Goal: Navigation & Orientation: Find specific page/section

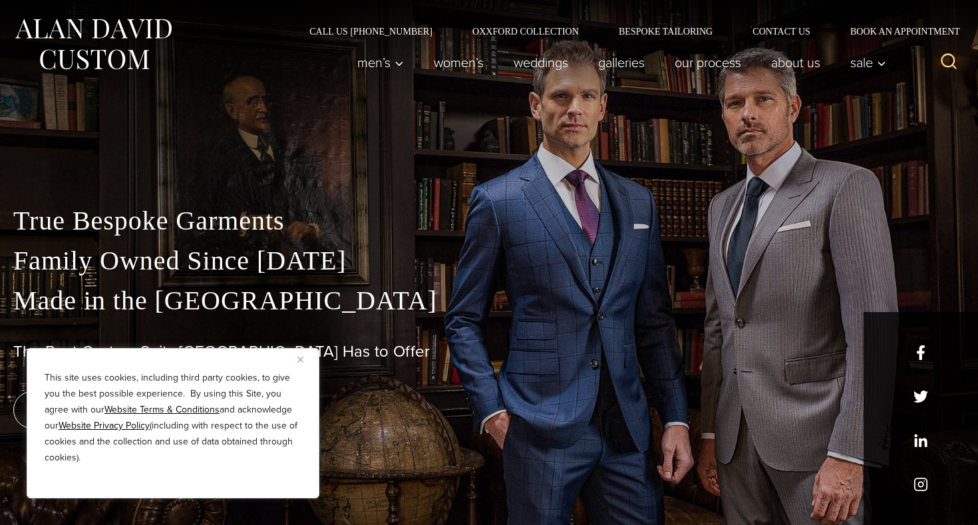
click at [304, 356] on button "Close" at bounding box center [305, 359] width 16 height 16
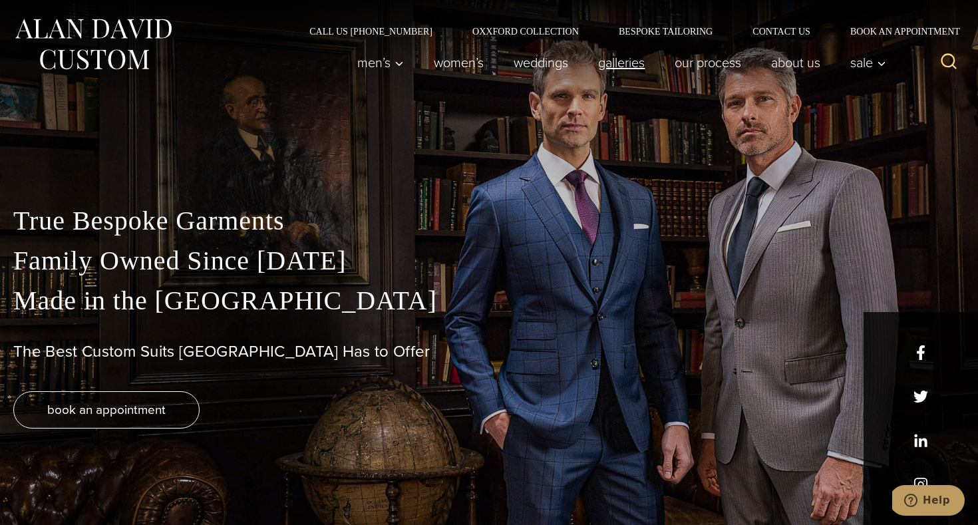
click at [634, 63] on link "Galleries" at bounding box center [622, 62] width 77 height 27
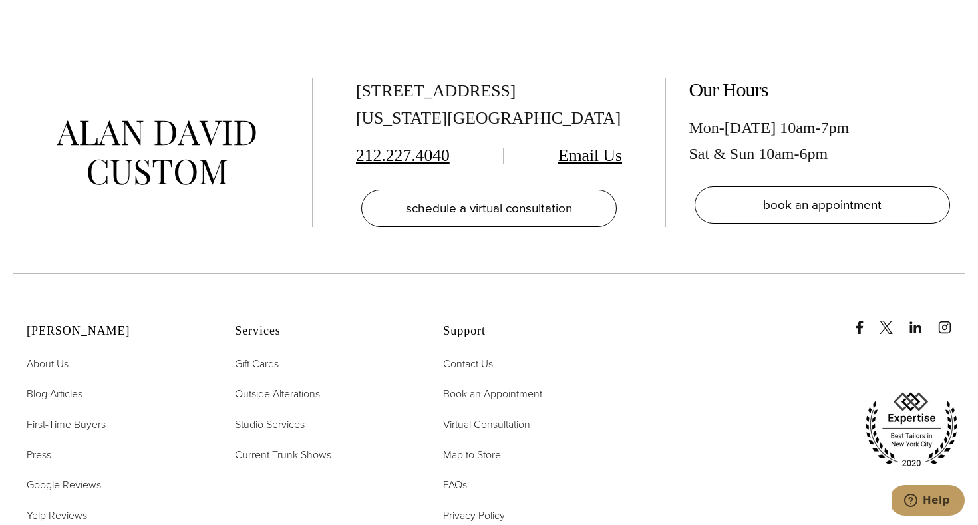
scroll to position [3189, 0]
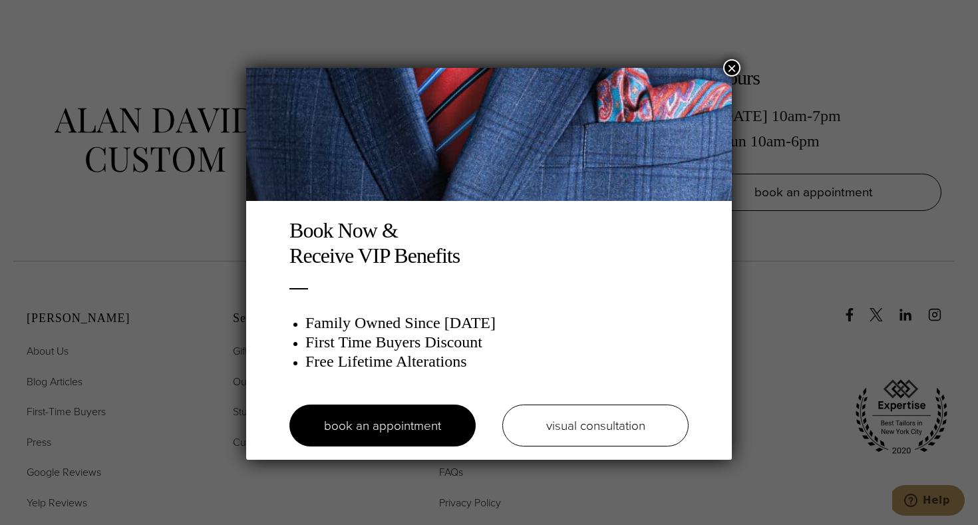
click at [731, 66] on button "×" at bounding box center [731, 67] width 17 height 17
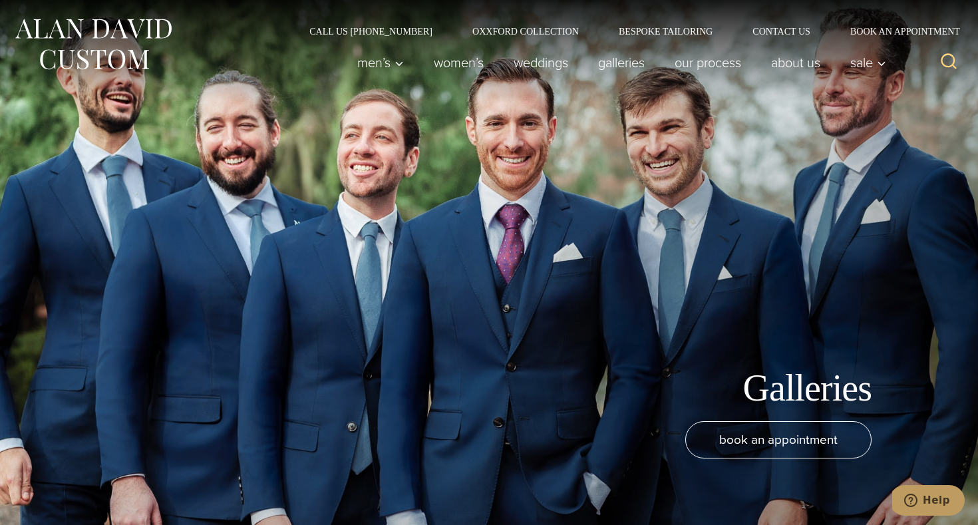
scroll to position [0, 0]
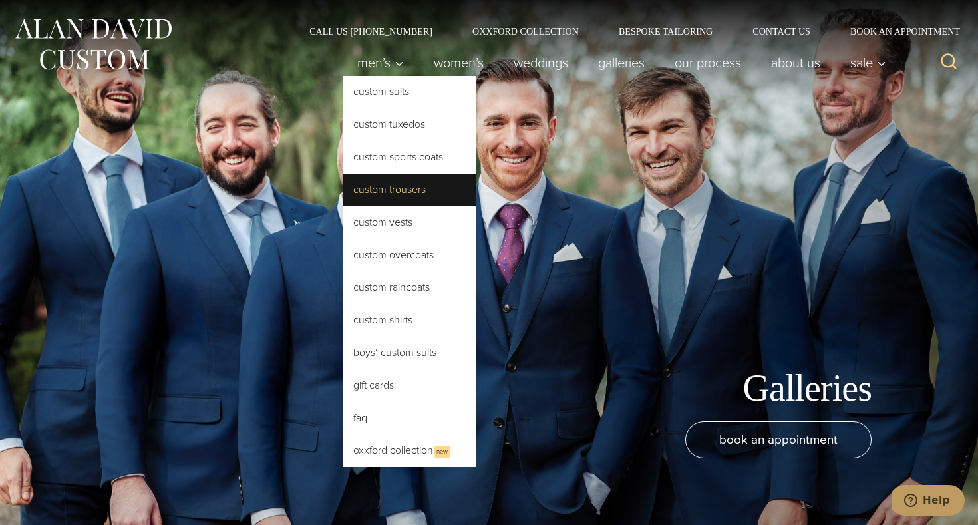
click at [392, 189] on link "Custom Trousers" at bounding box center [409, 190] width 133 height 32
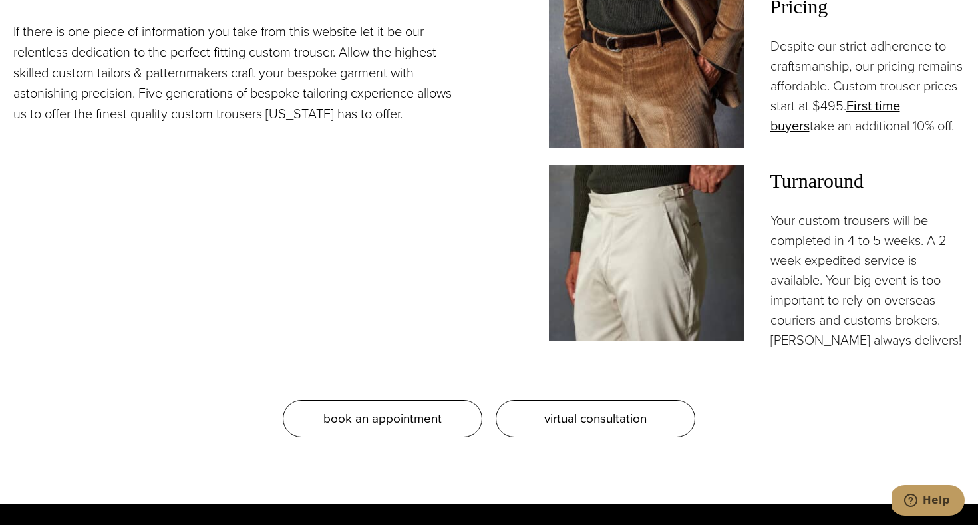
scroll to position [1184, 0]
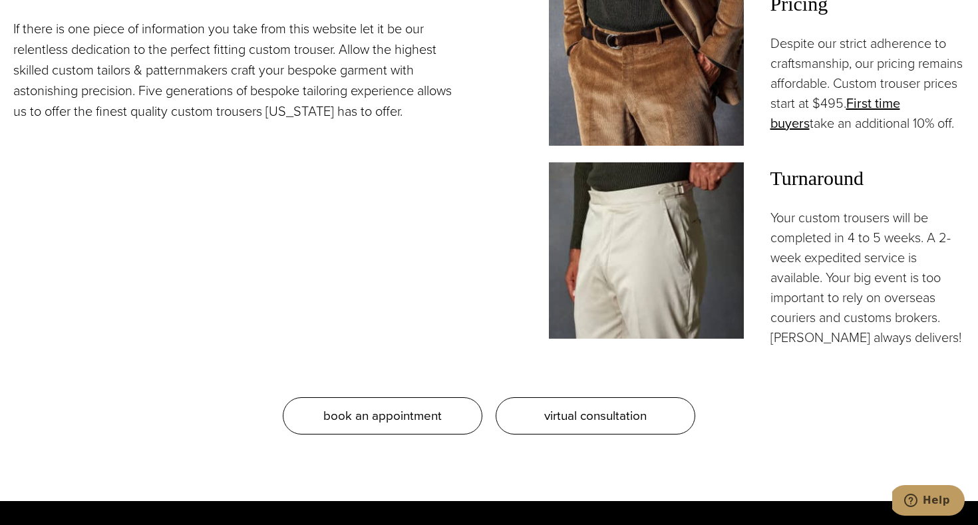
click at [652, 265] on img at bounding box center [646, 250] width 195 height 177
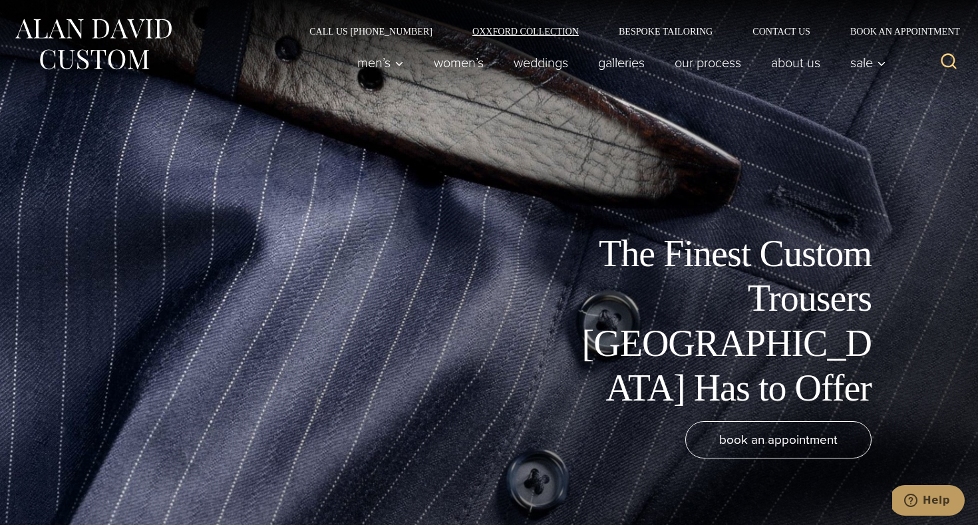
scroll to position [0, 0]
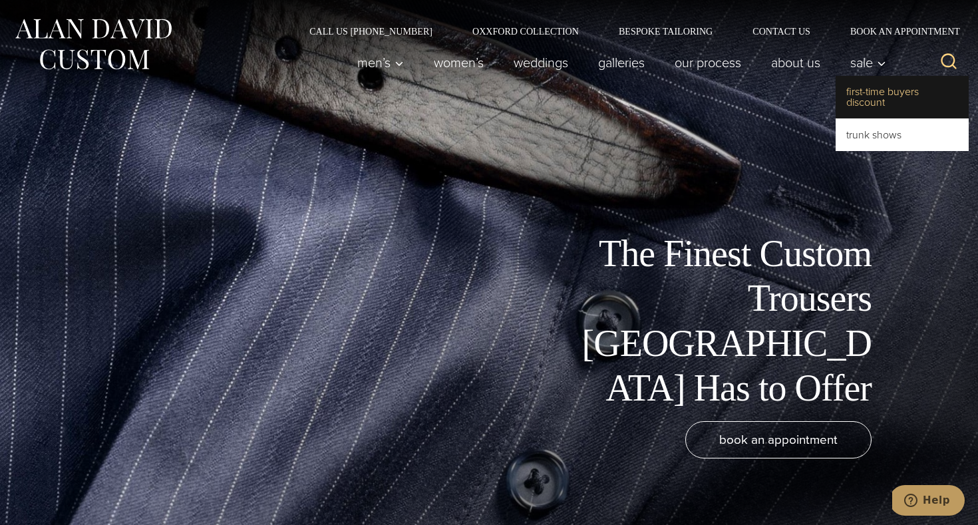
click at [862, 97] on link "First-Time Buyers Discount" at bounding box center [902, 97] width 133 height 43
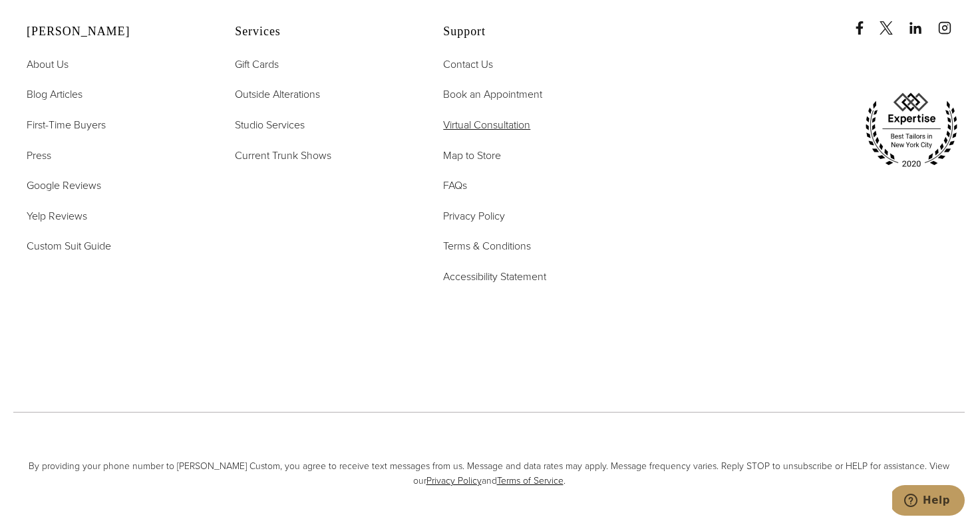
scroll to position [3114, 0]
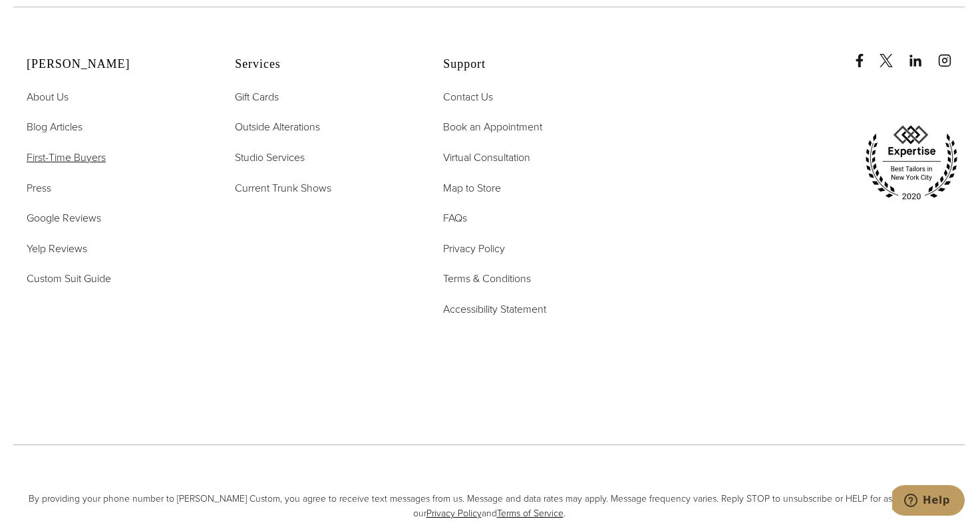
click at [87, 150] on span "First-Time Buyers" at bounding box center [66, 157] width 79 height 15
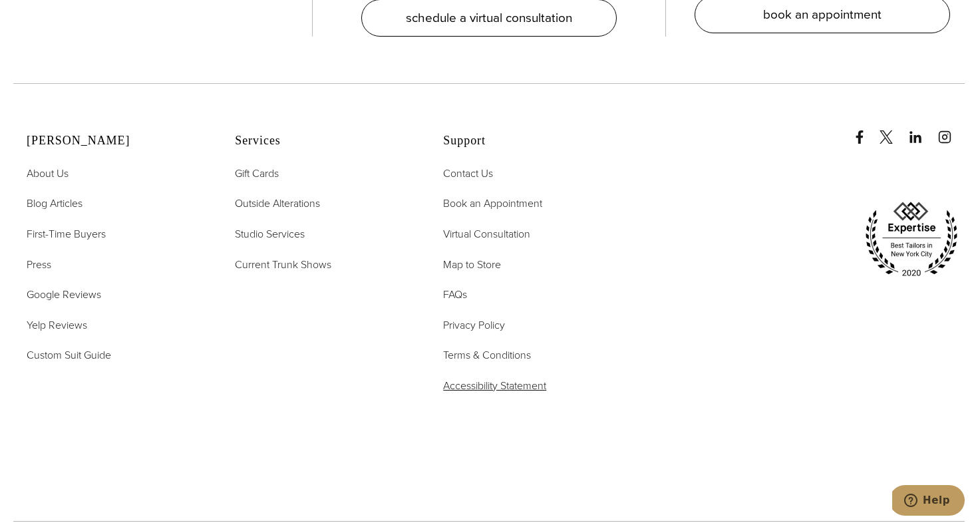
scroll to position [3035, 0]
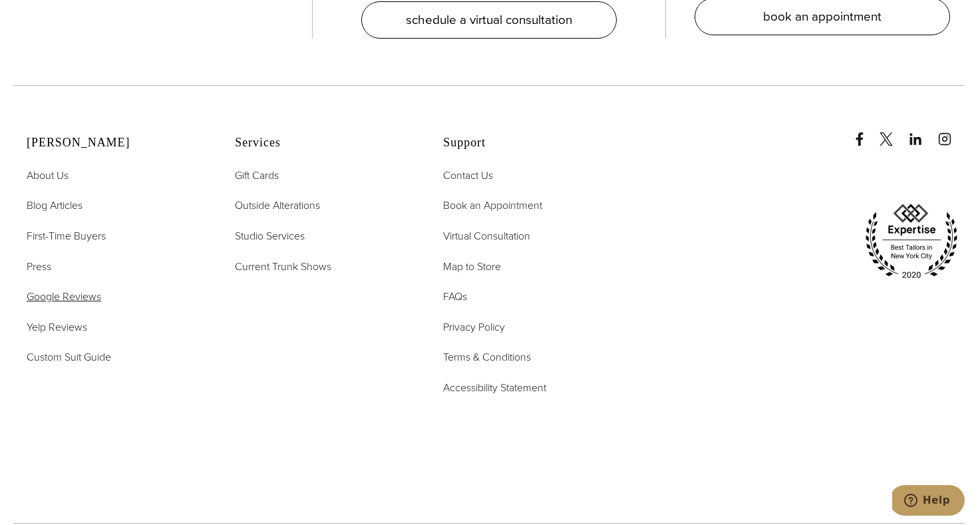
click at [87, 289] on span "Google Reviews" at bounding box center [64, 296] width 75 height 15
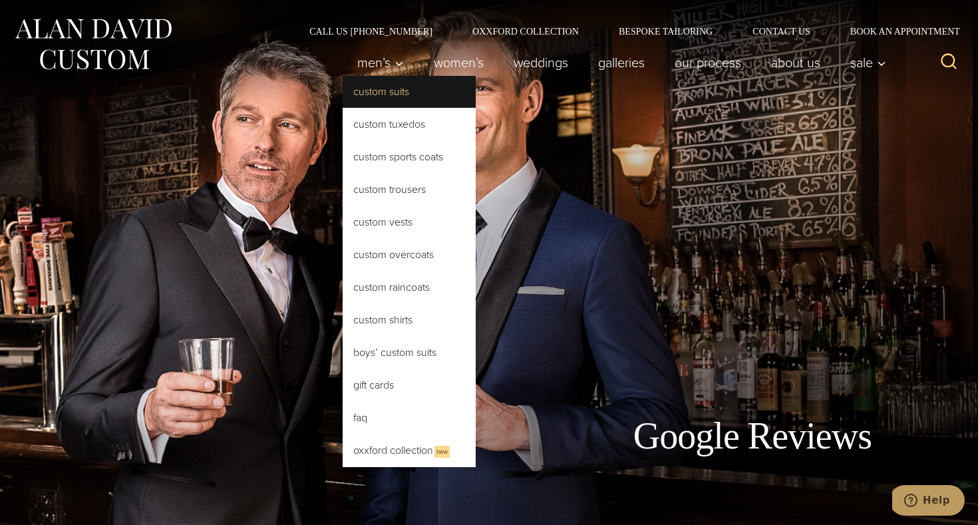
click at [393, 97] on link "Custom Suits" at bounding box center [409, 92] width 133 height 32
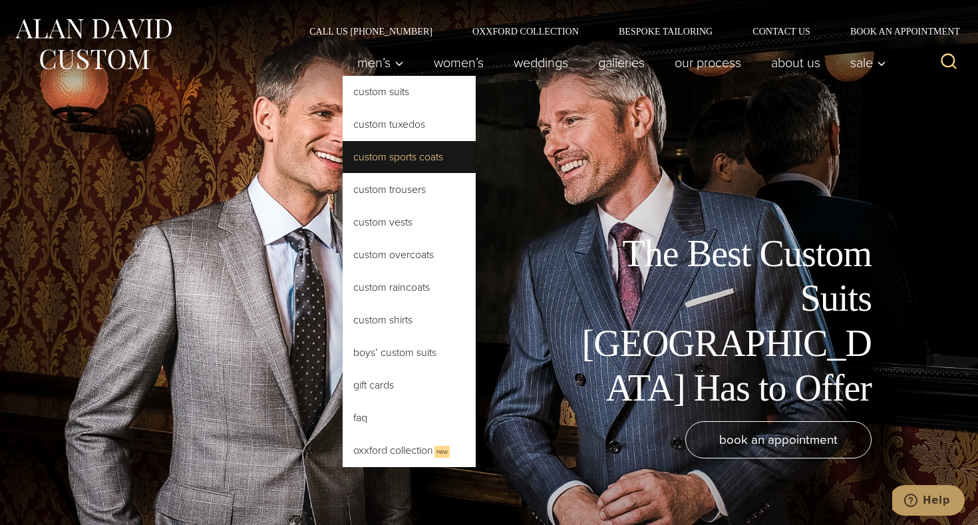
click at [397, 150] on link "Custom Sports Coats" at bounding box center [409, 157] width 133 height 32
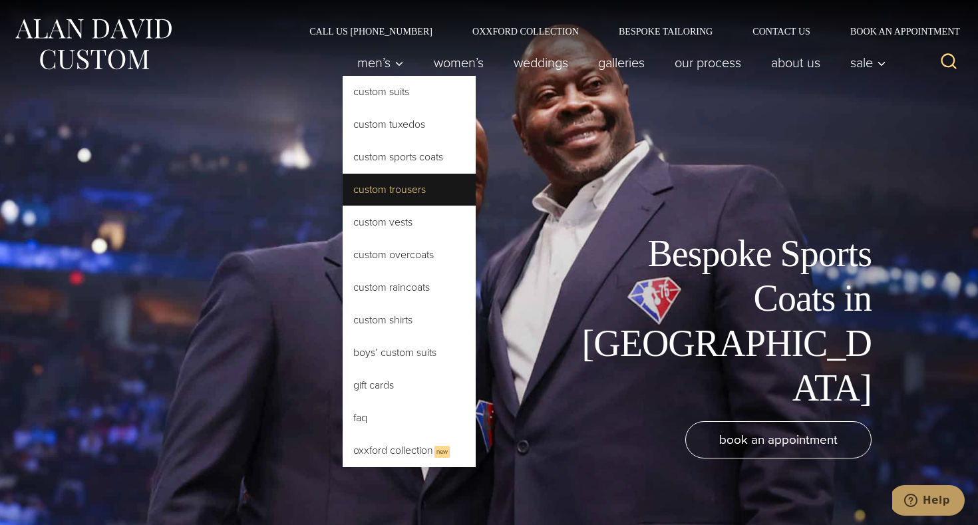
click at [391, 190] on link "Custom Trousers" at bounding box center [409, 190] width 133 height 32
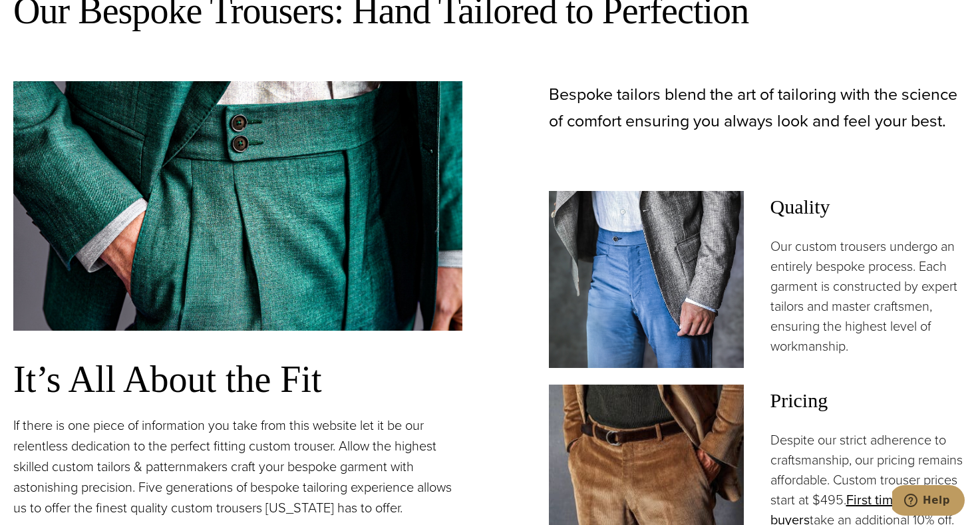
scroll to position [784, 0]
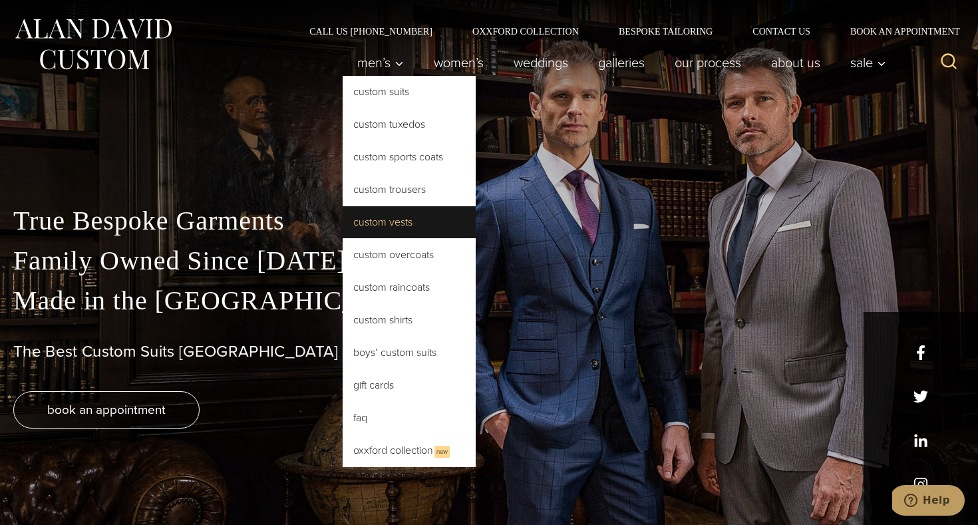
click at [385, 219] on link "Custom Vests" at bounding box center [409, 222] width 133 height 32
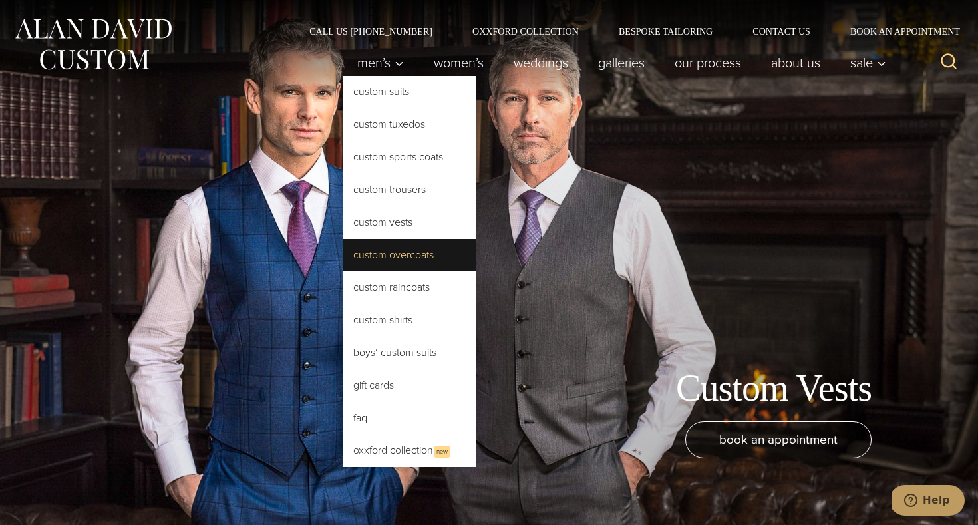
click at [392, 258] on link "Custom Overcoats" at bounding box center [409, 255] width 133 height 32
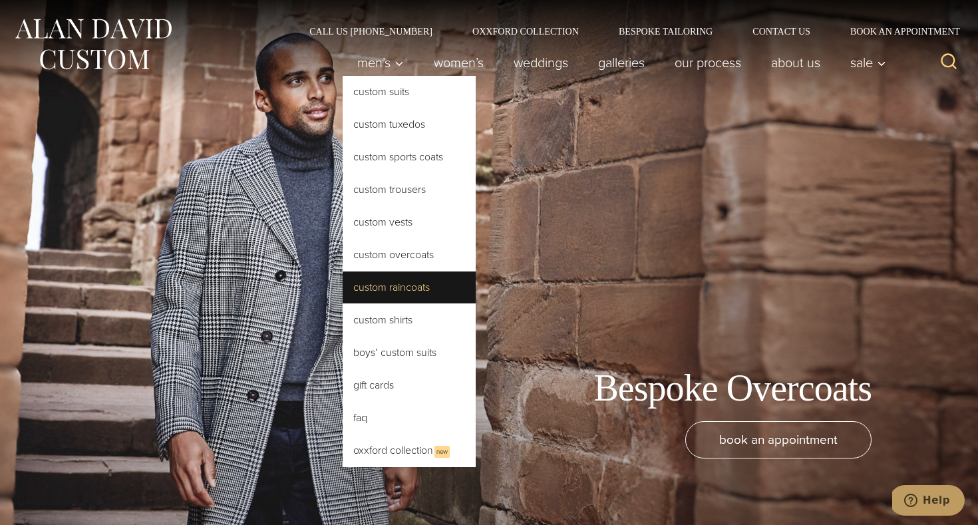
click at [395, 291] on link "Custom Raincoats" at bounding box center [409, 288] width 133 height 32
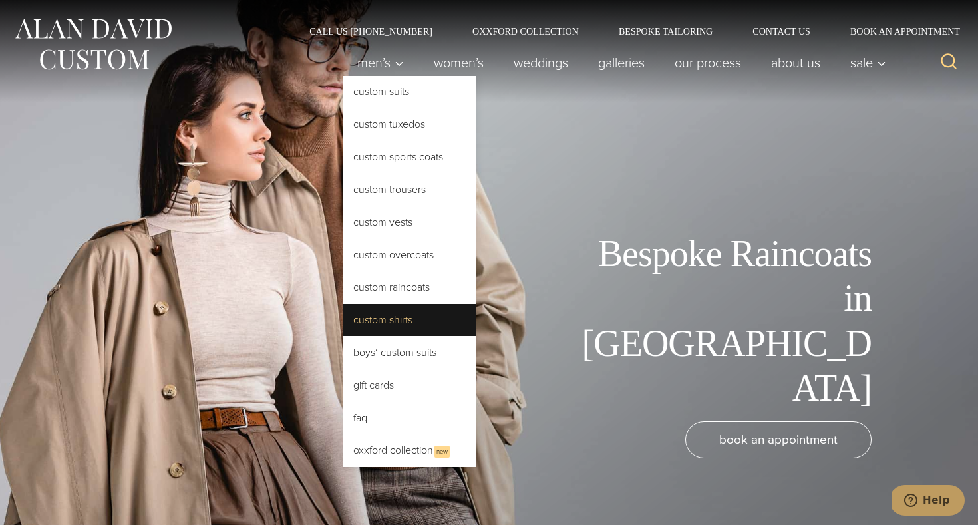
click at [413, 322] on link "Custom Shirts" at bounding box center [409, 320] width 133 height 32
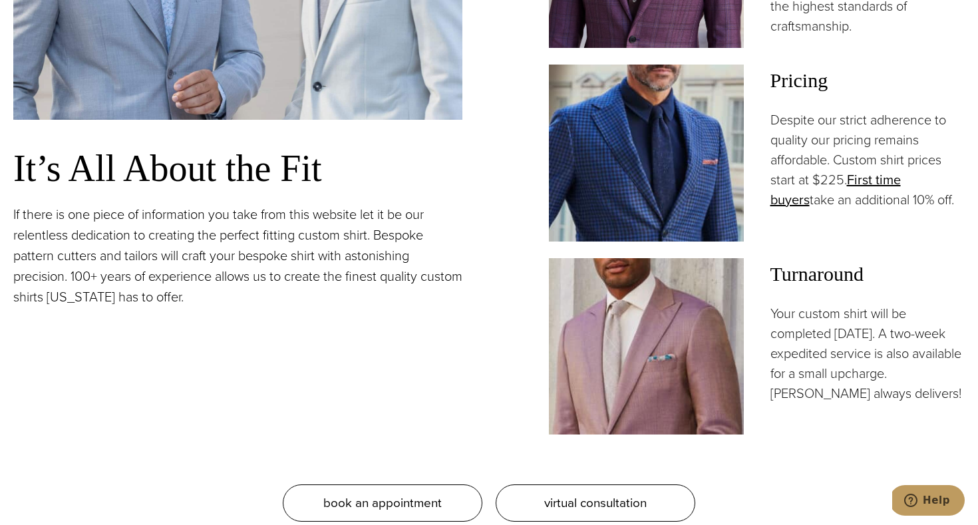
scroll to position [1108, 0]
